Goal: Task Accomplishment & Management: Complete application form

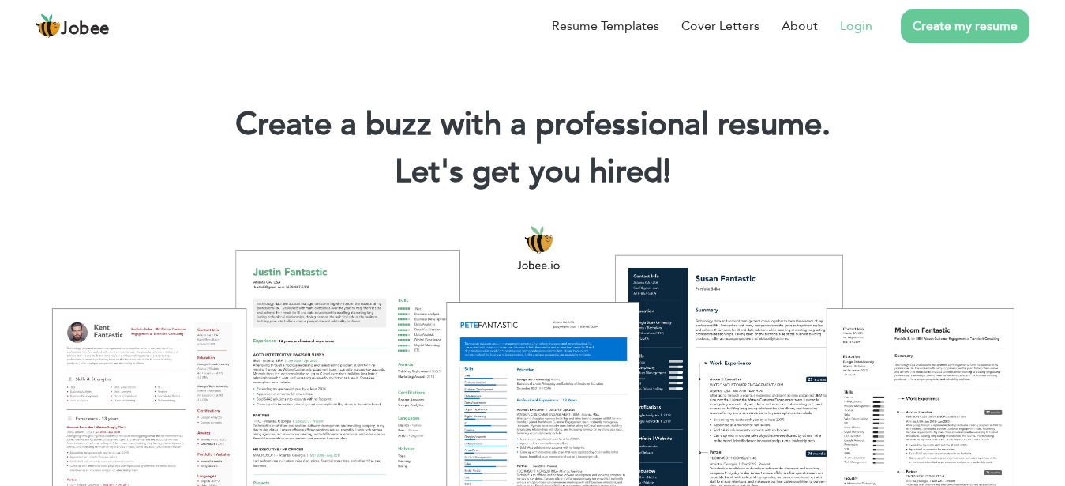
click at [853, 28] on link "Login" at bounding box center [856, 26] width 32 height 19
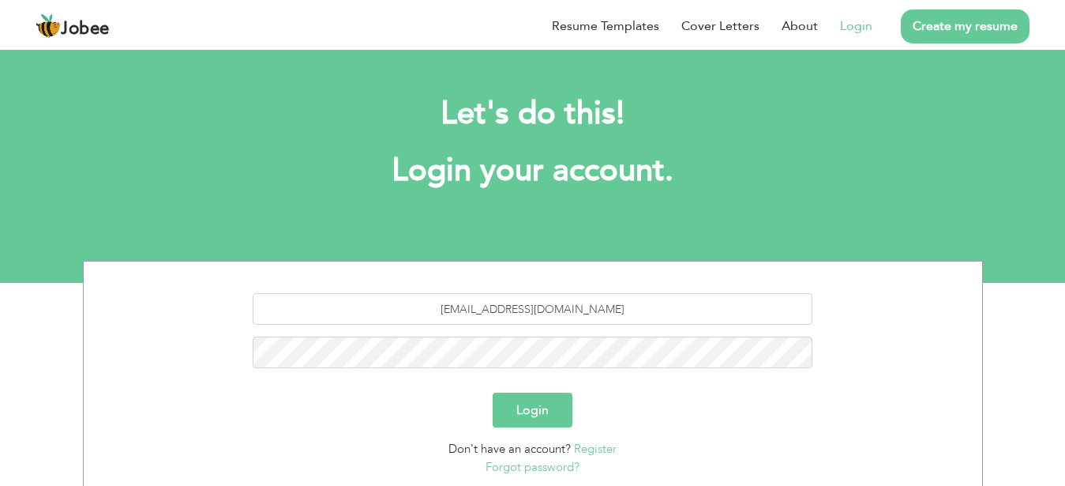
click at [586, 450] on link "Register" at bounding box center [595, 449] width 43 height 16
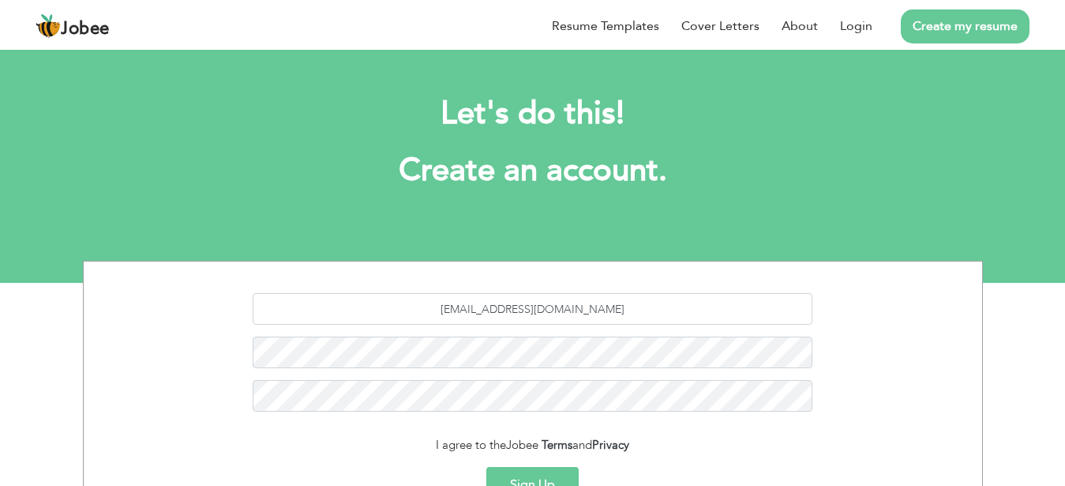
scroll to position [122, 0]
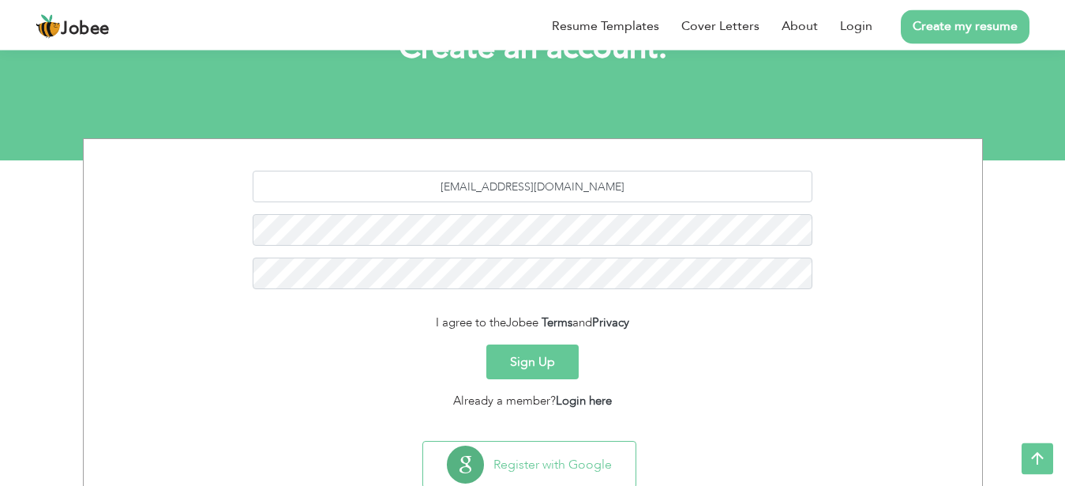
click at [566, 368] on button "Sign Up" at bounding box center [532, 361] width 92 height 35
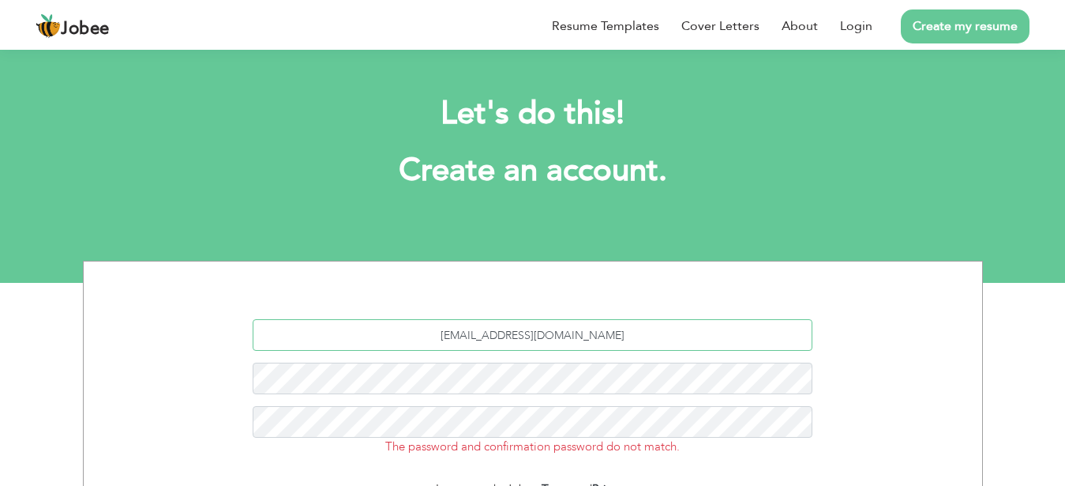
click at [660, 319] on input "[EMAIL_ADDRESS][DOMAIN_NAME]" at bounding box center [533, 335] width 560 height 32
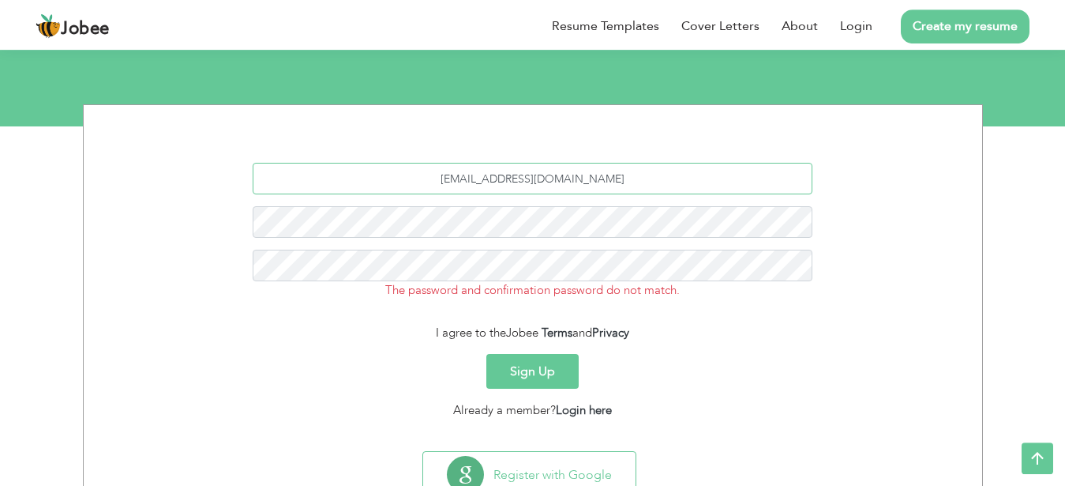
scroll to position [156, 0]
type input "i"
click at [722, 220] on section "The password and confirmation password do not match. I agree to the Jobee Terms…" at bounding box center [533, 274] width 875 height 339
click at [947, 230] on div "The password and confirmation password do not match." at bounding box center [533, 237] width 875 height 148
click at [839, 247] on div "The password and confirmation password do not match." at bounding box center [533, 237] width 875 height 148
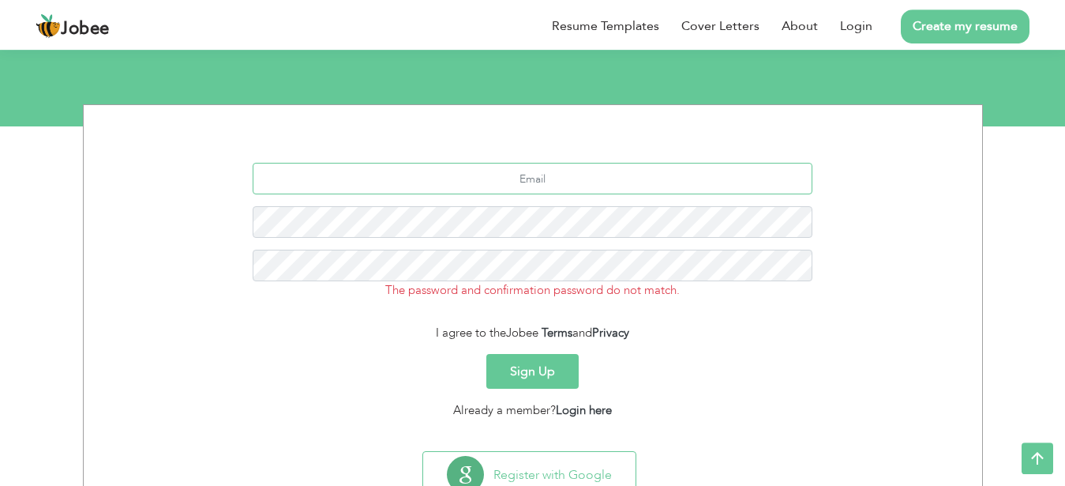
click at [639, 170] on input "text" at bounding box center [533, 179] width 560 height 32
type input "talhasagheer803@gmail.coom"
click at [566, 358] on button "Sign Up" at bounding box center [532, 371] width 92 height 35
